Goal: Task Accomplishment & Management: Manage account settings

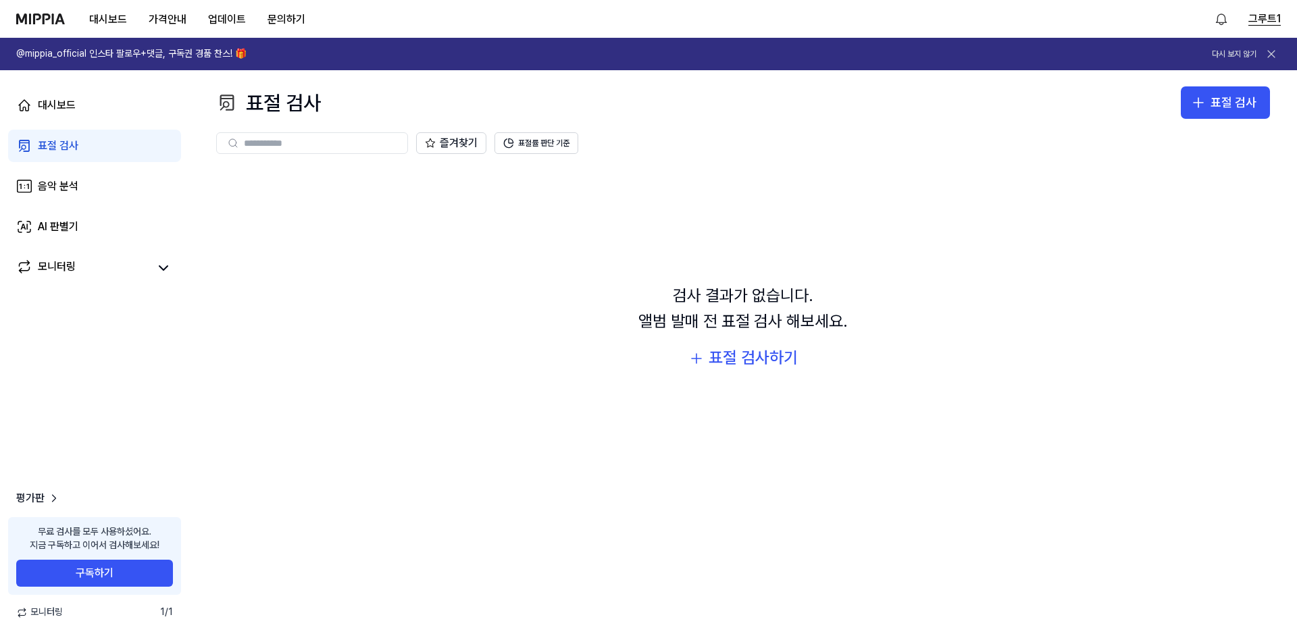
click at [1256, 20] on button "그루트1" at bounding box center [1264, 19] width 32 height 16
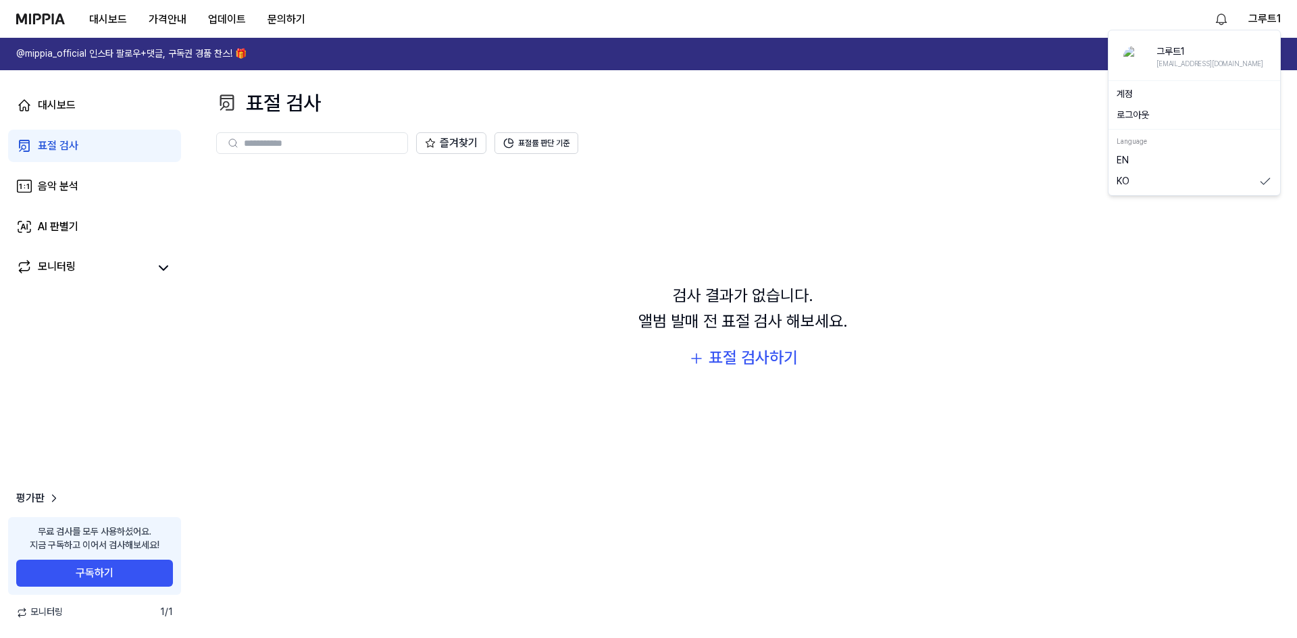
click at [1138, 100] on link "계정" at bounding box center [1194, 95] width 155 height 14
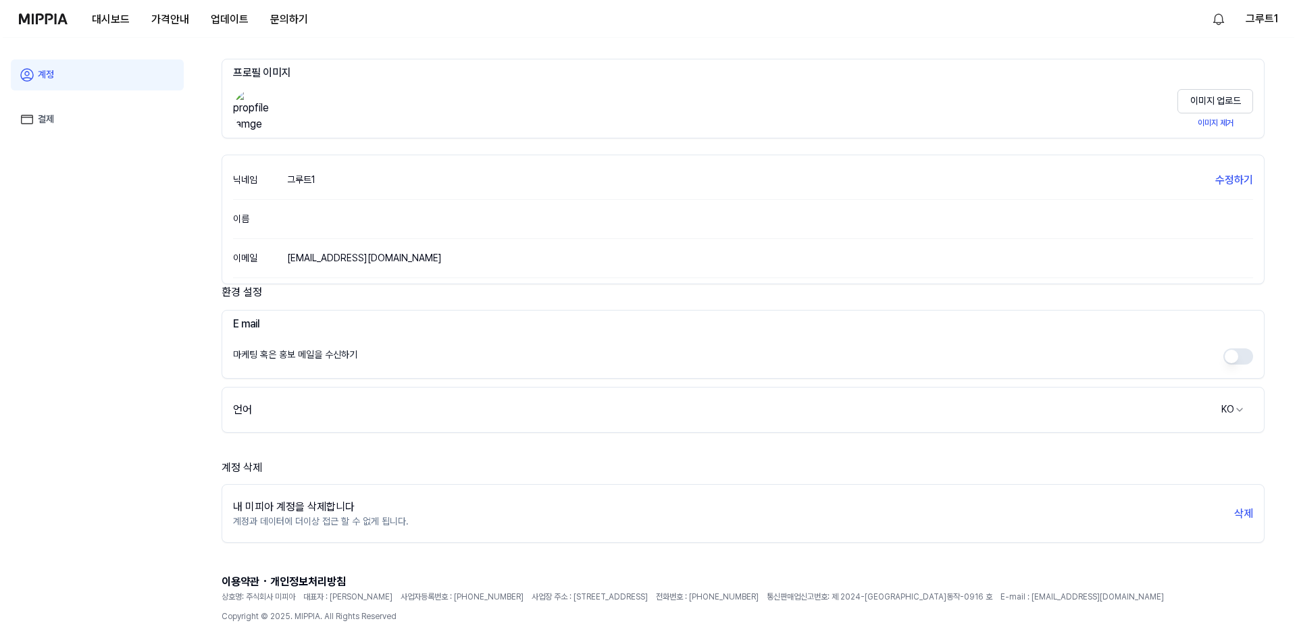
scroll to position [80, 0]
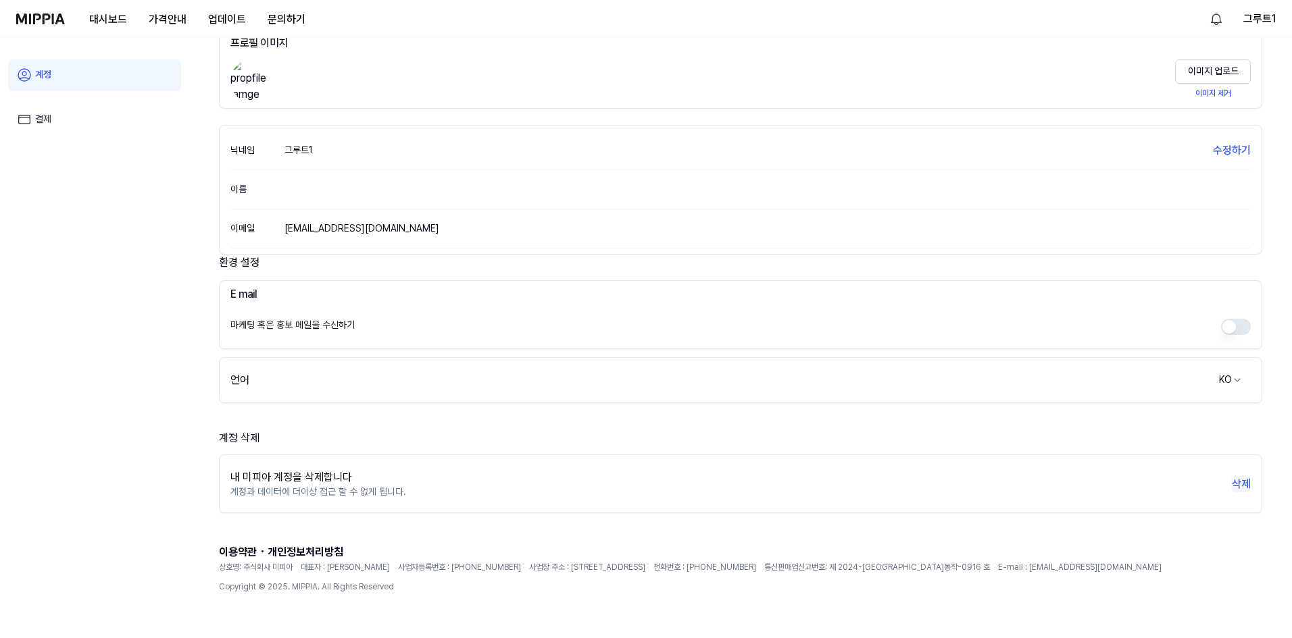
click at [1242, 482] on button "삭제" at bounding box center [1240, 484] width 19 height 16
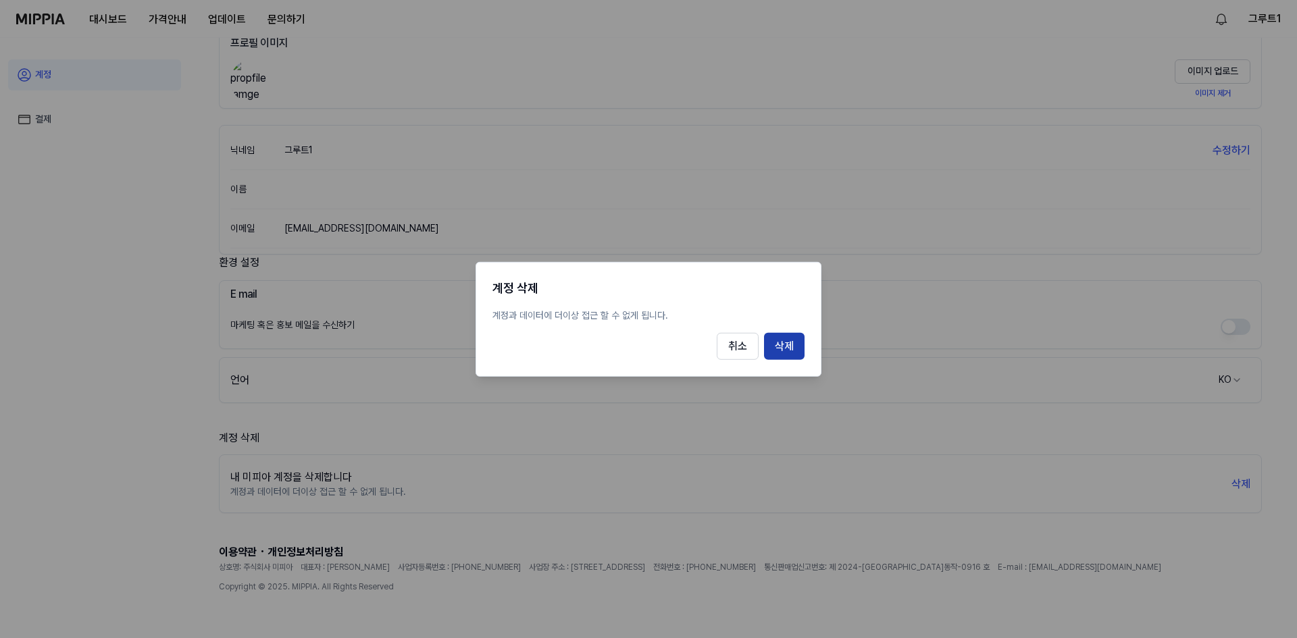
click at [777, 347] on button "삭제" at bounding box center [784, 346] width 41 height 27
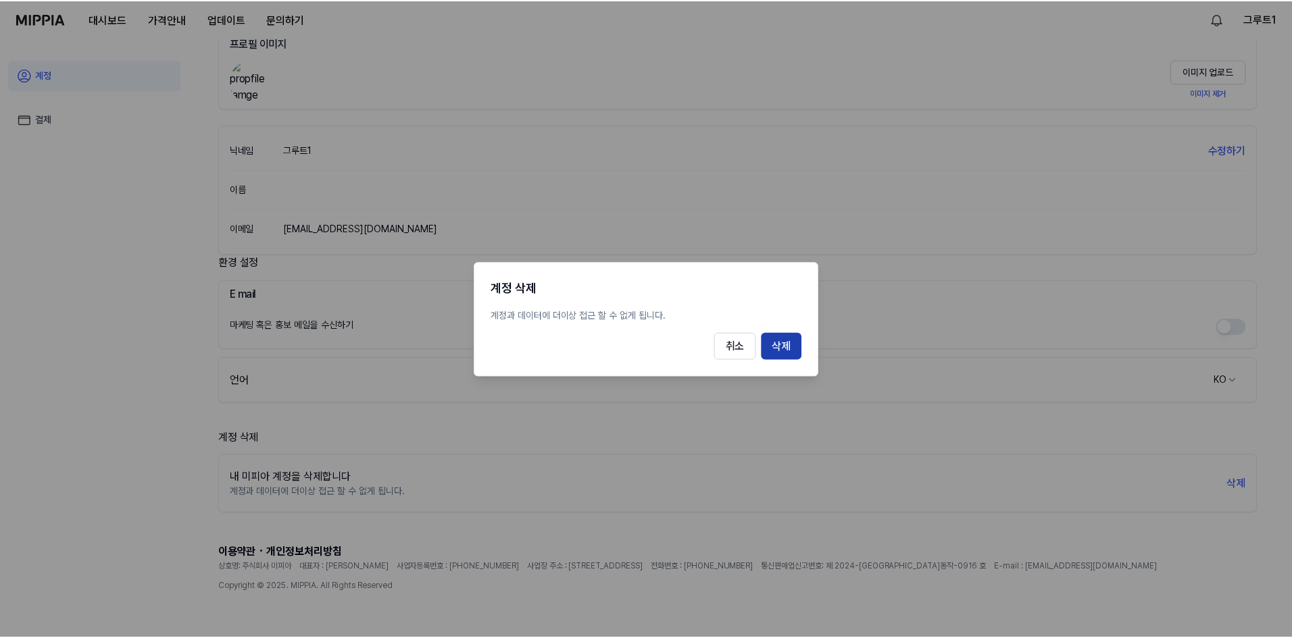
scroll to position [38, 0]
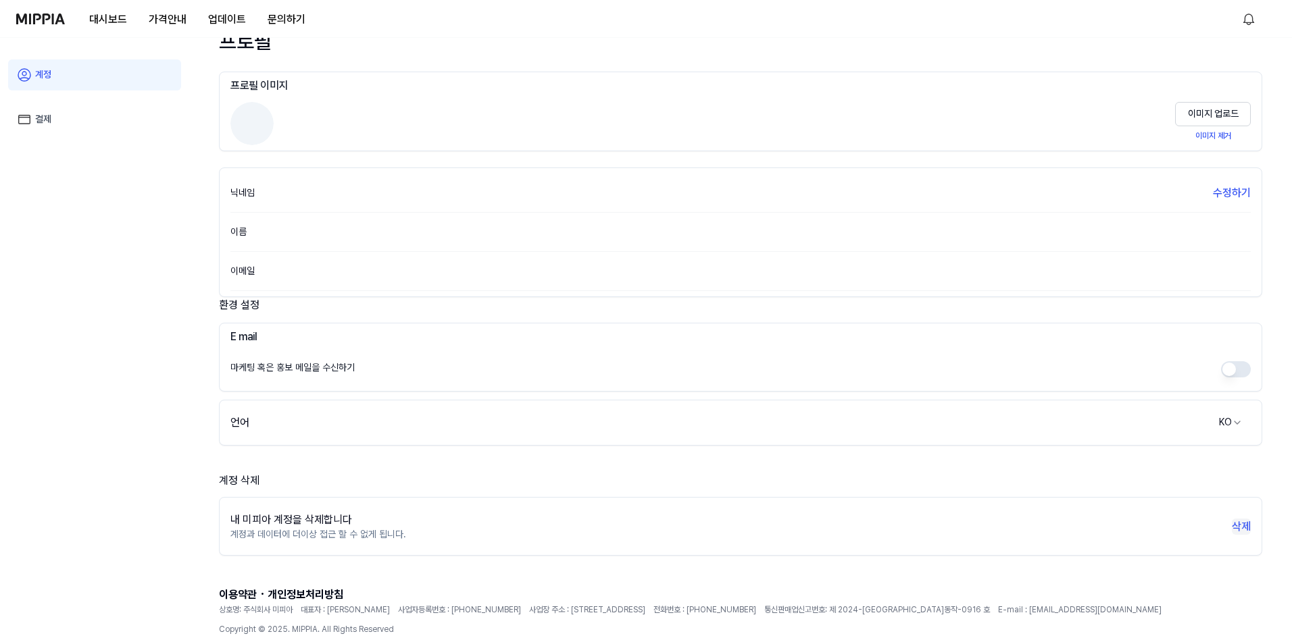
click at [1237, 527] on button "삭제" at bounding box center [1240, 527] width 19 height 16
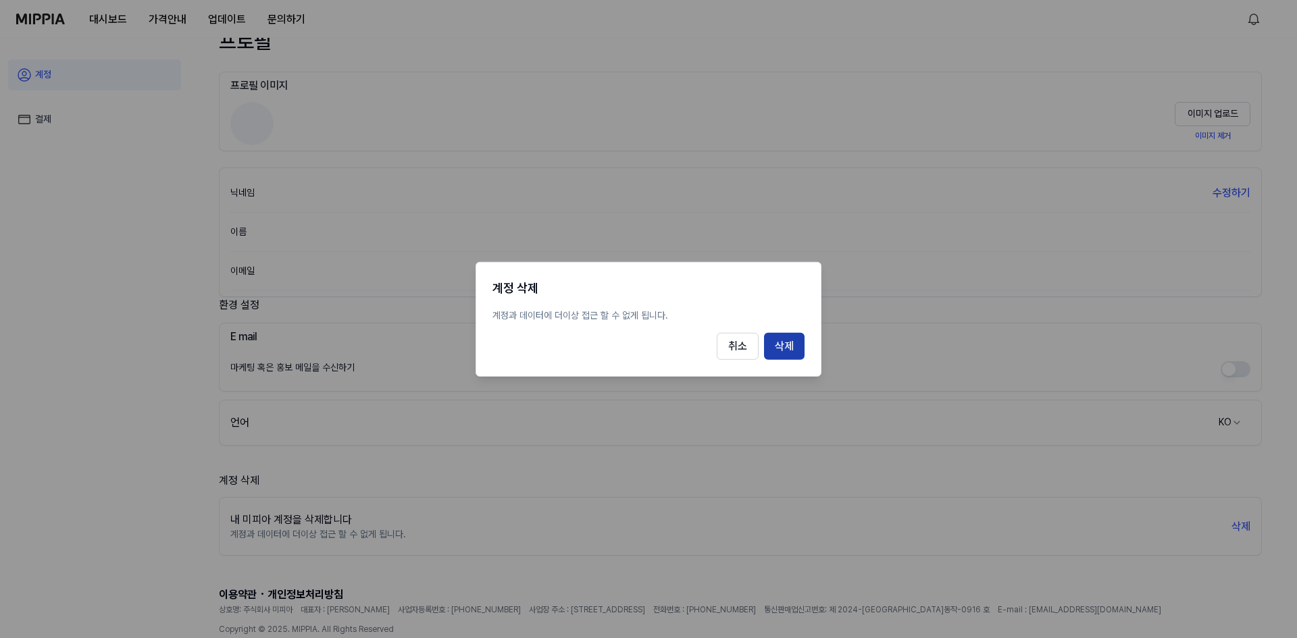
click at [788, 355] on button "삭제" at bounding box center [784, 346] width 41 height 27
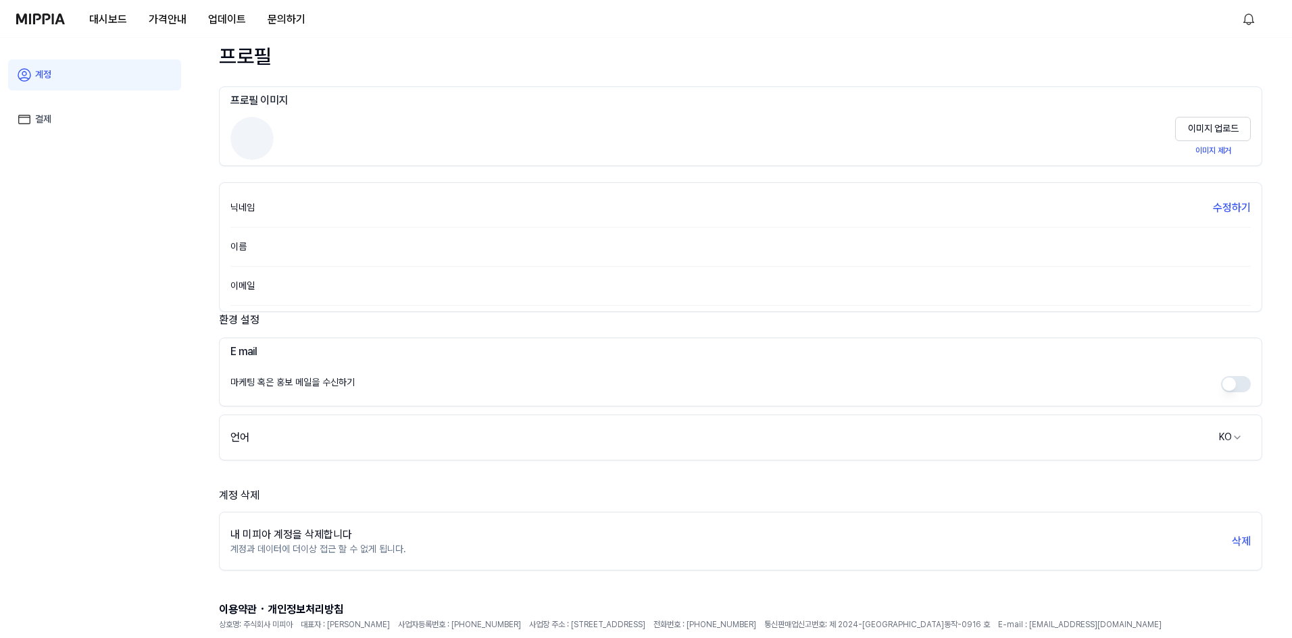
scroll to position [0, 0]
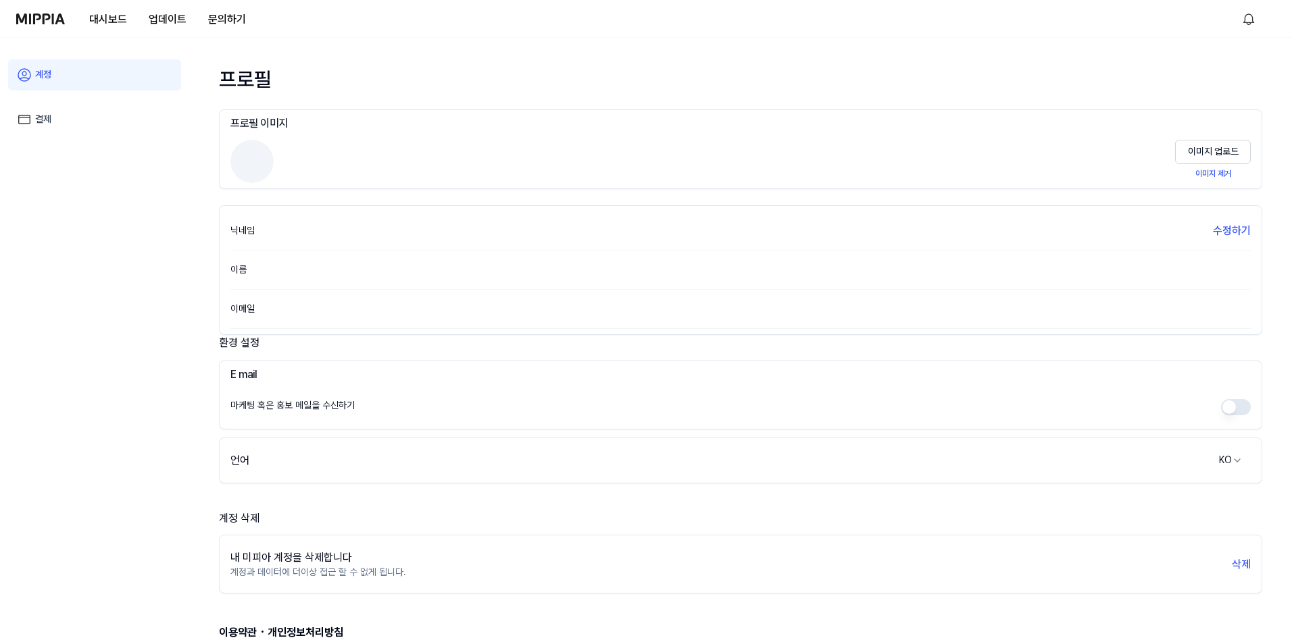
click at [62, 115] on link "결제" at bounding box center [94, 119] width 173 height 31
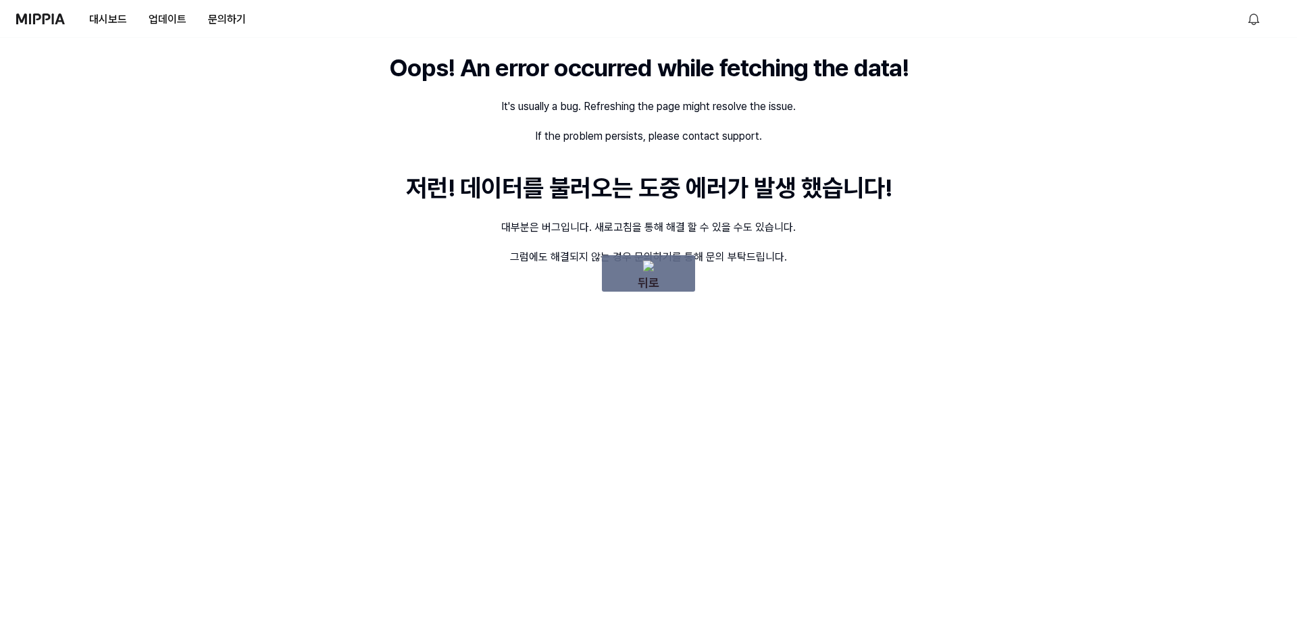
drag, startPoint x: 536, startPoint y: 168, endPoint x: 196, endPoint y: 145, distance: 340.5
click at [159, 20] on button "업데이트" at bounding box center [167, 19] width 59 height 27
click at [230, 20] on button "문의하기" at bounding box center [226, 19] width 59 height 27
click at [43, 16] on img at bounding box center [40, 19] width 49 height 11
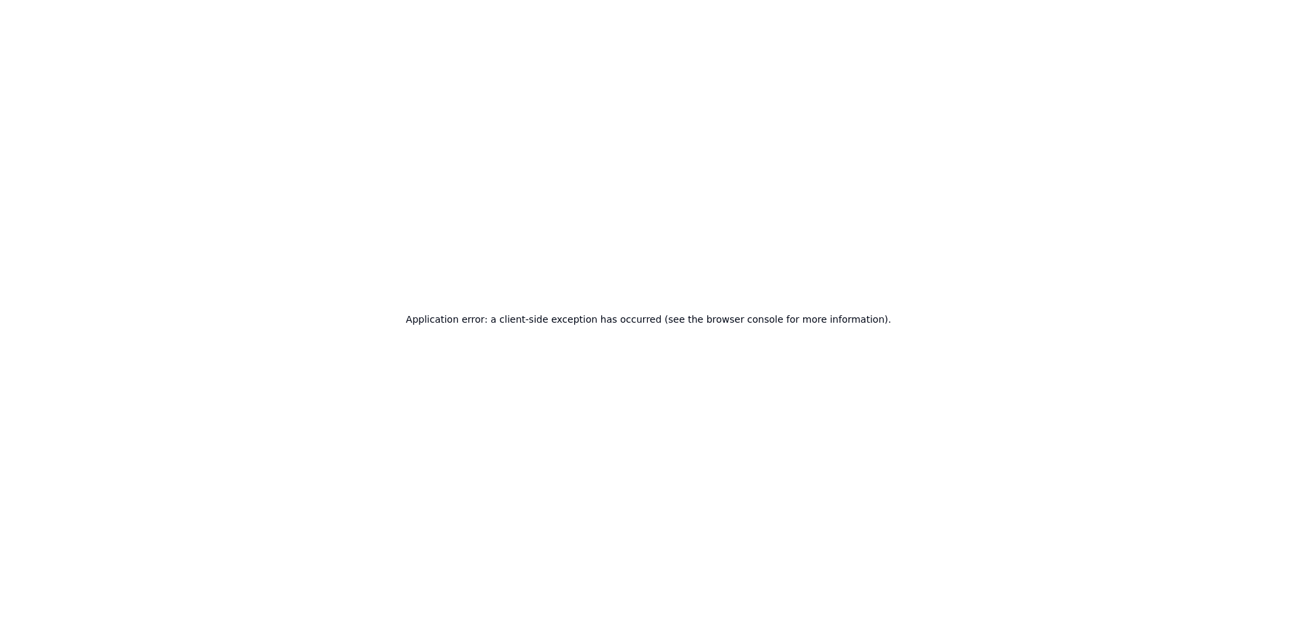
click at [1267, 28] on div "Application error: a client-side exception has occurred (see the browser consol…" at bounding box center [648, 319] width 1297 height 638
click at [1275, 9] on div "Application error: a client-side exception has occurred (see the browser consol…" at bounding box center [648, 319] width 1297 height 638
drag, startPoint x: 1048, startPoint y: 334, endPoint x: 1209, endPoint y: 451, distance: 199.2
